Goal: Transaction & Acquisition: Book appointment/travel/reservation

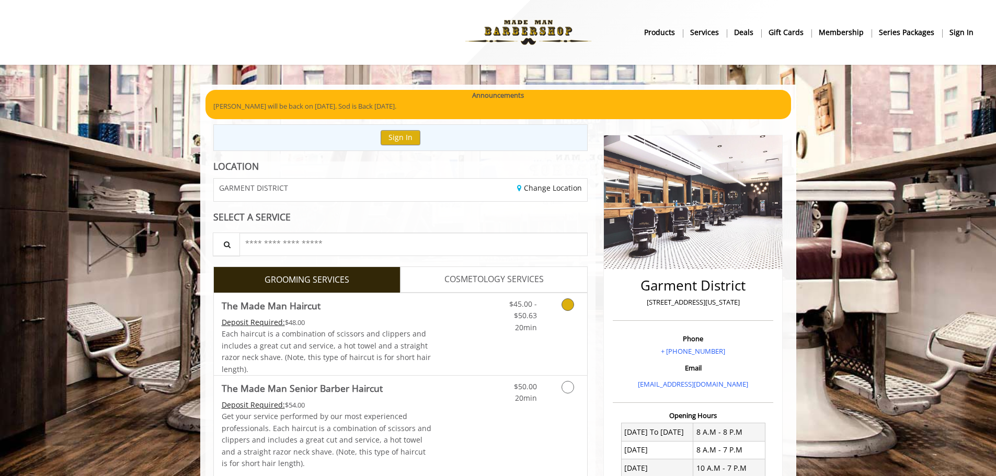
click at [476, 318] on link "Discounted Price" at bounding box center [462, 334] width 62 height 82
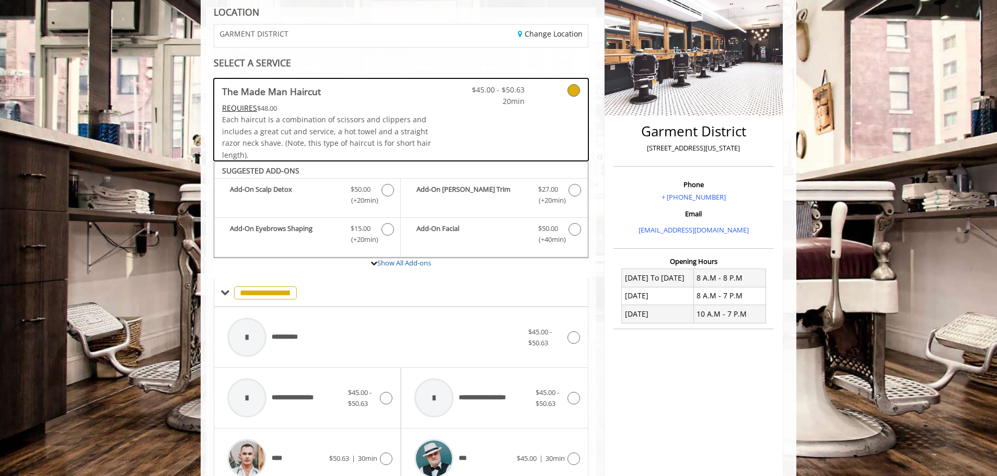
scroll to position [315, 0]
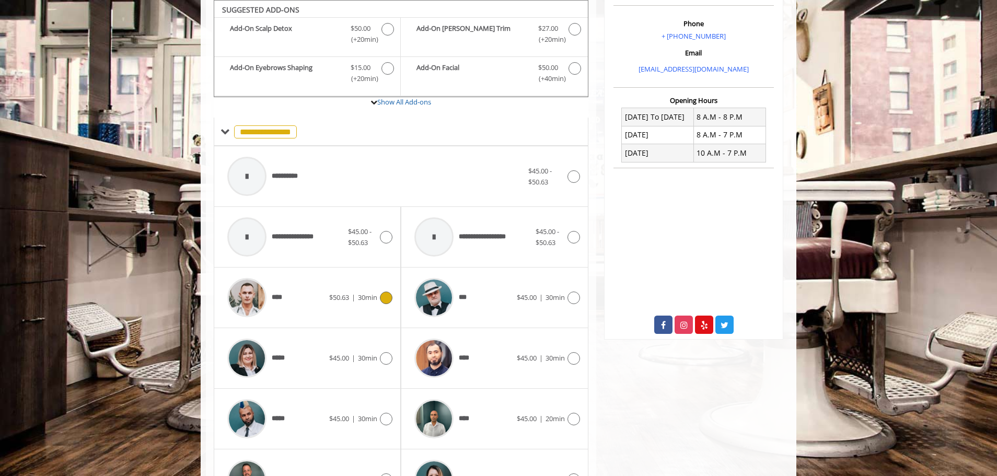
click at [317, 280] on div "****" at bounding box center [275, 298] width 107 height 50
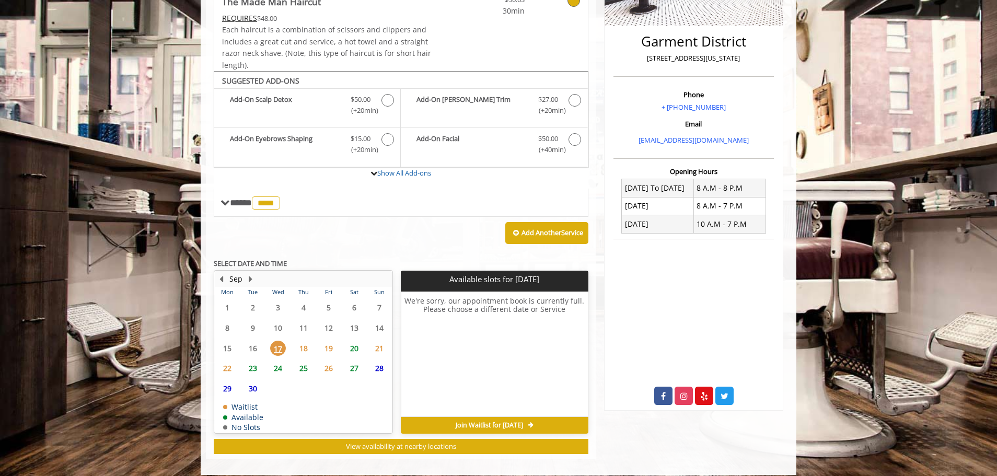
scroll to position [254, 0]
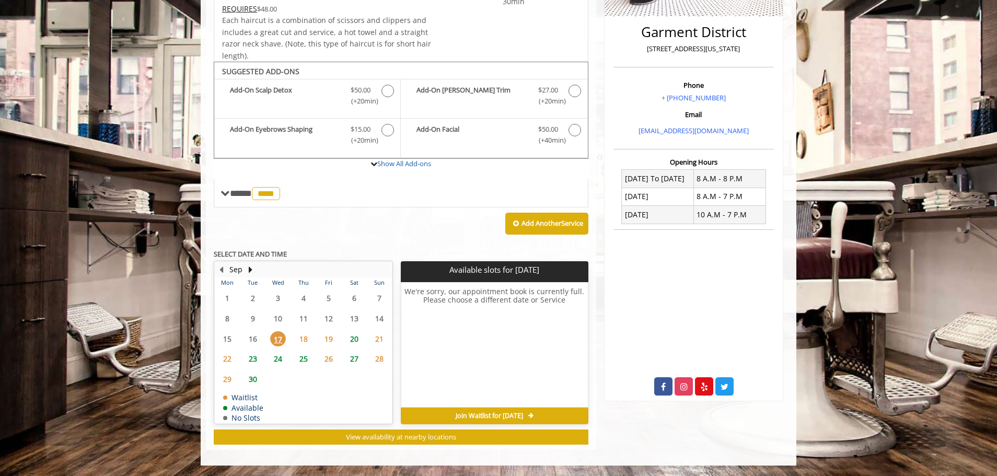
click at [326, 340] on span "19" at bounding box center [329, 338] width 16 height 15
click at [301, 337] on span "18" at bounding box center [304, 338] width 16 height 15
click at [325, 337] on span "19" at bounding box center [329, 338] width 16 height 15
click at [362, 338] on div "20" at bounding box center [353, 338] width 21 height 15
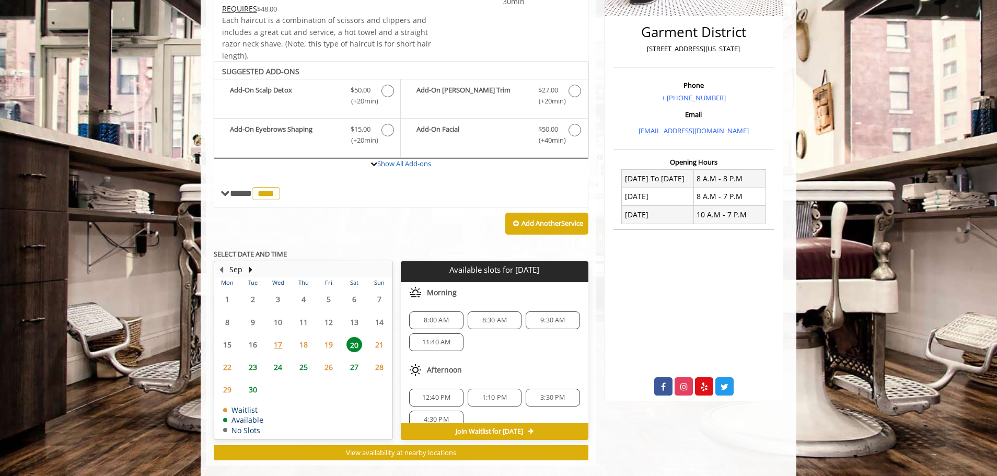
scroll to position [269, 0]
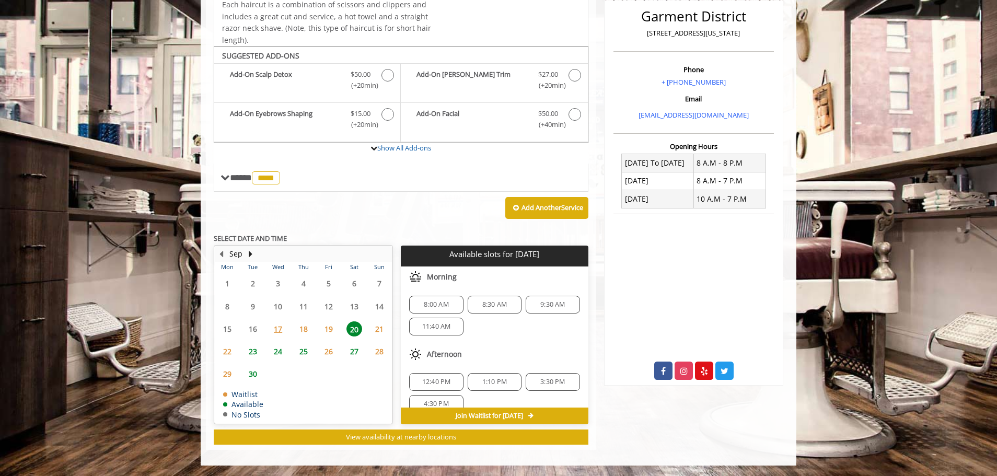
click at [332, 329] on span "19" at bounding box center [329, 328] width 16 height 15
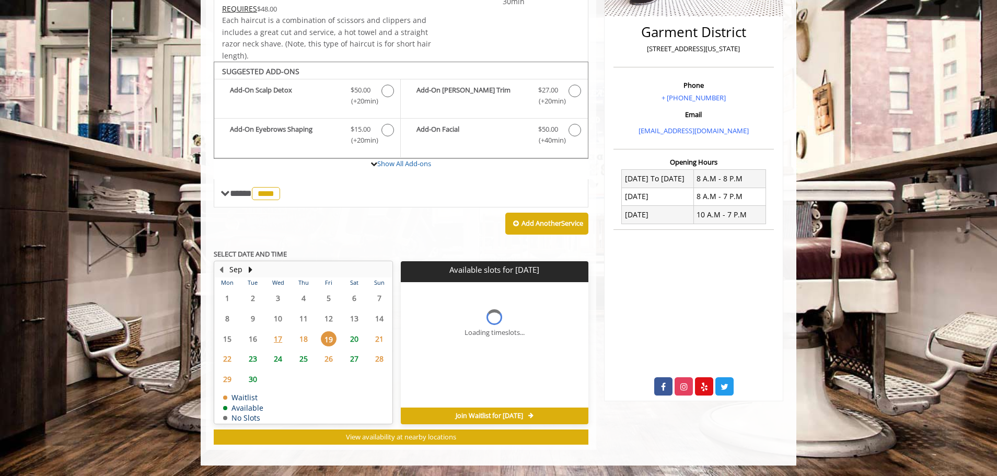
scroll to position [254, 0]
